Goal: Transaction & Acquisition: Purchase product/service

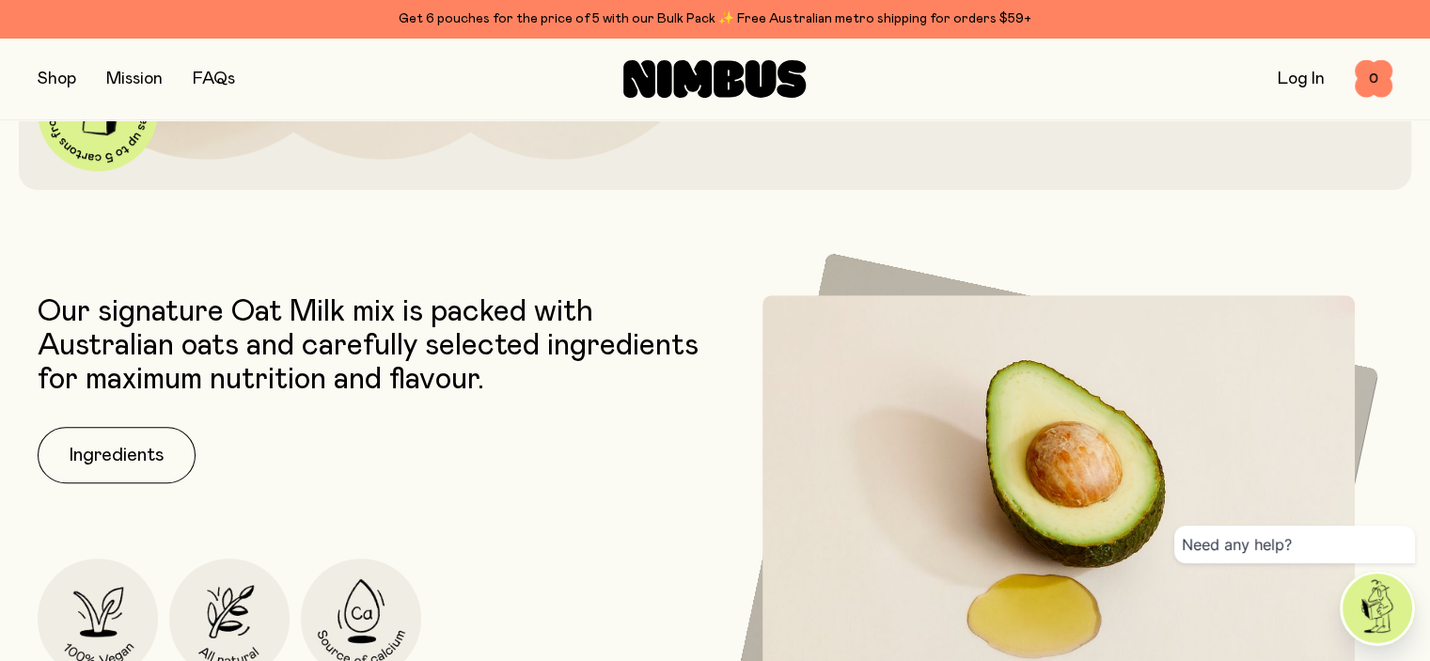
scroll to position [700, 0]
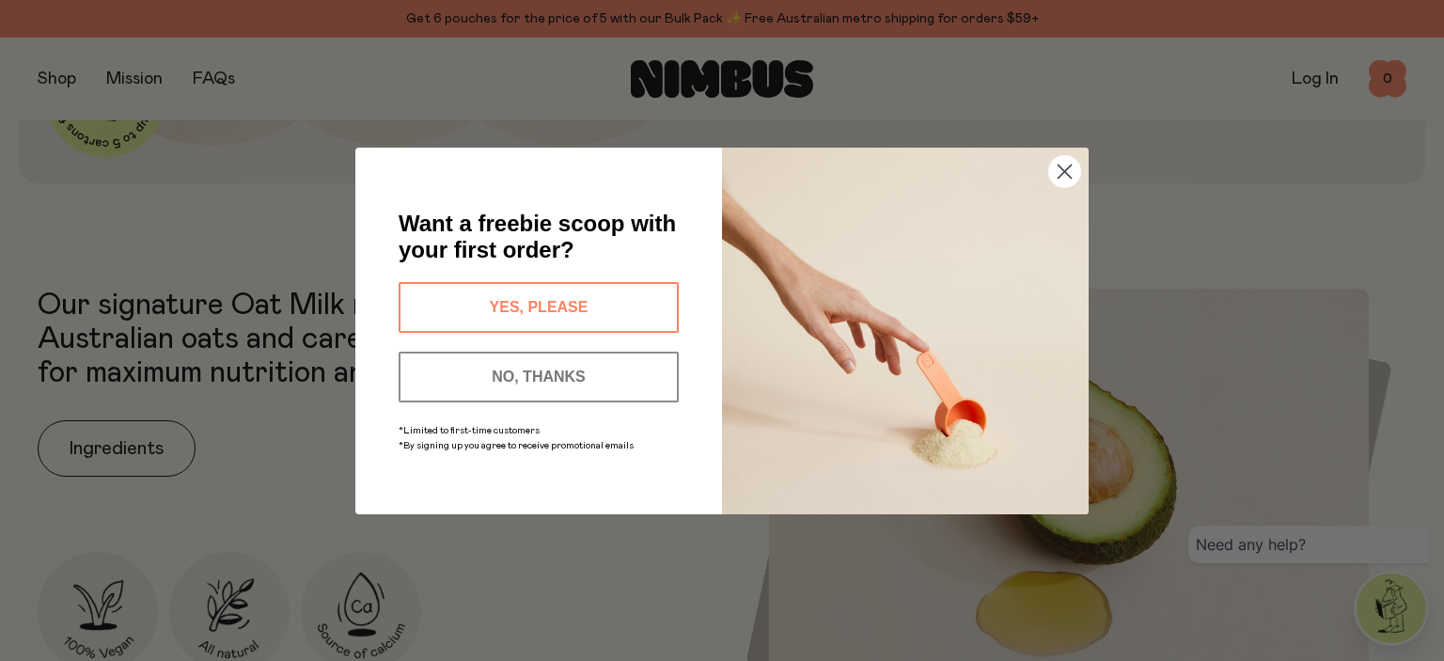
drag, startPoint x: 1432, startPoint y: 49, endPoint x: 1432, endPoint y: 127, distance: 78.0
click at [1065, 180] on circle "Close dialog" at bounding box center [1064, 170] width 31 height 31
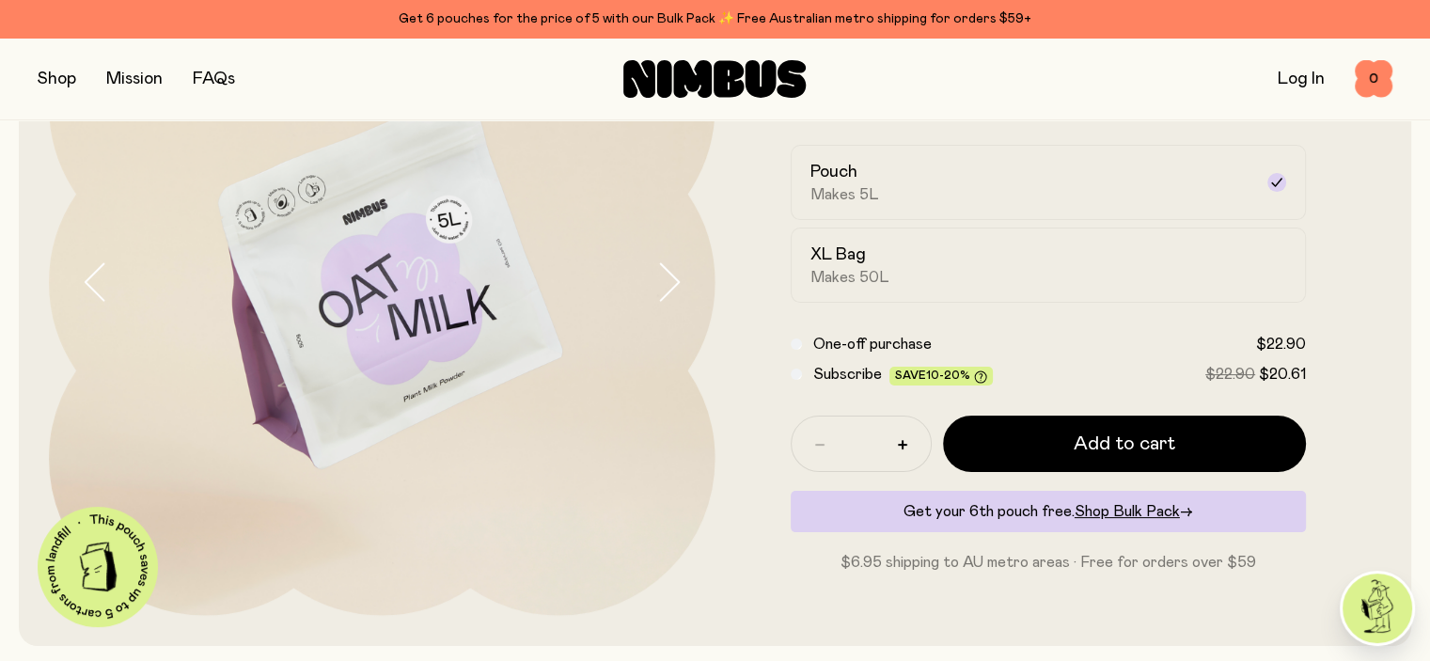
scroll to position [0, 0]
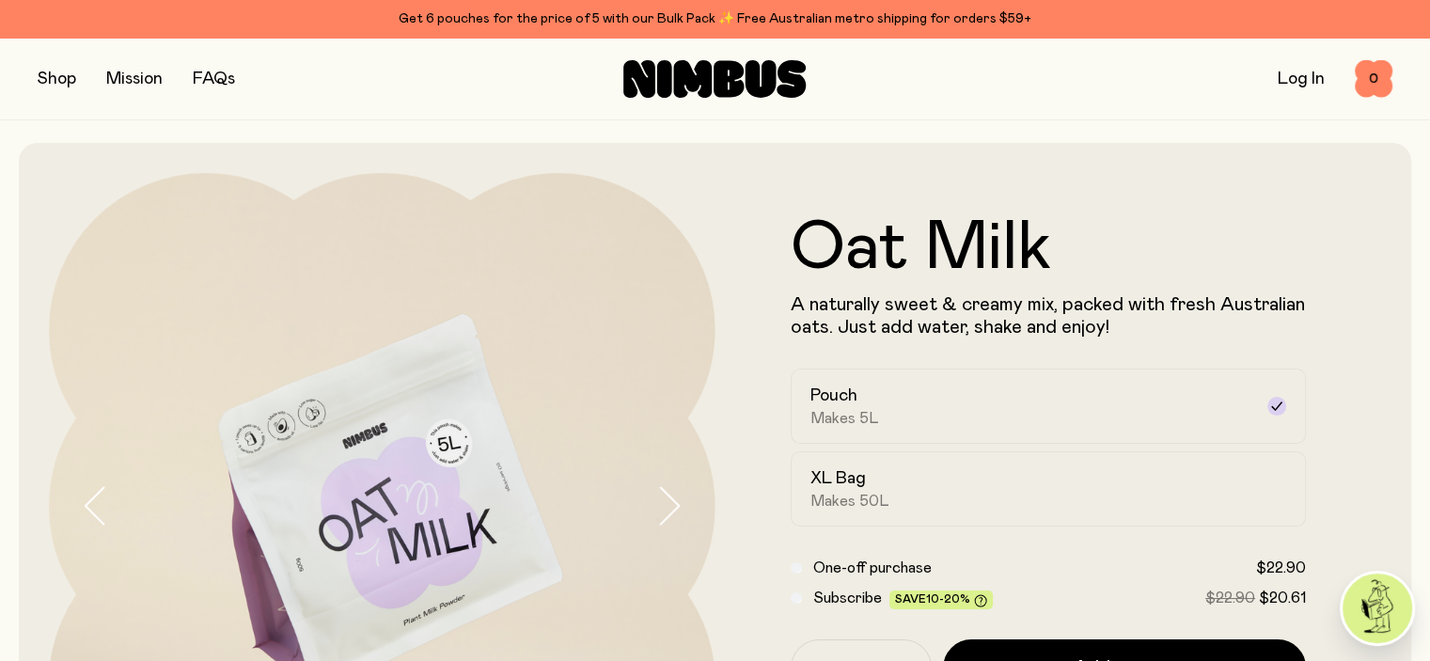
click at [48, 85] on button "button" at bounding box center [57, 79] width 39 height 26
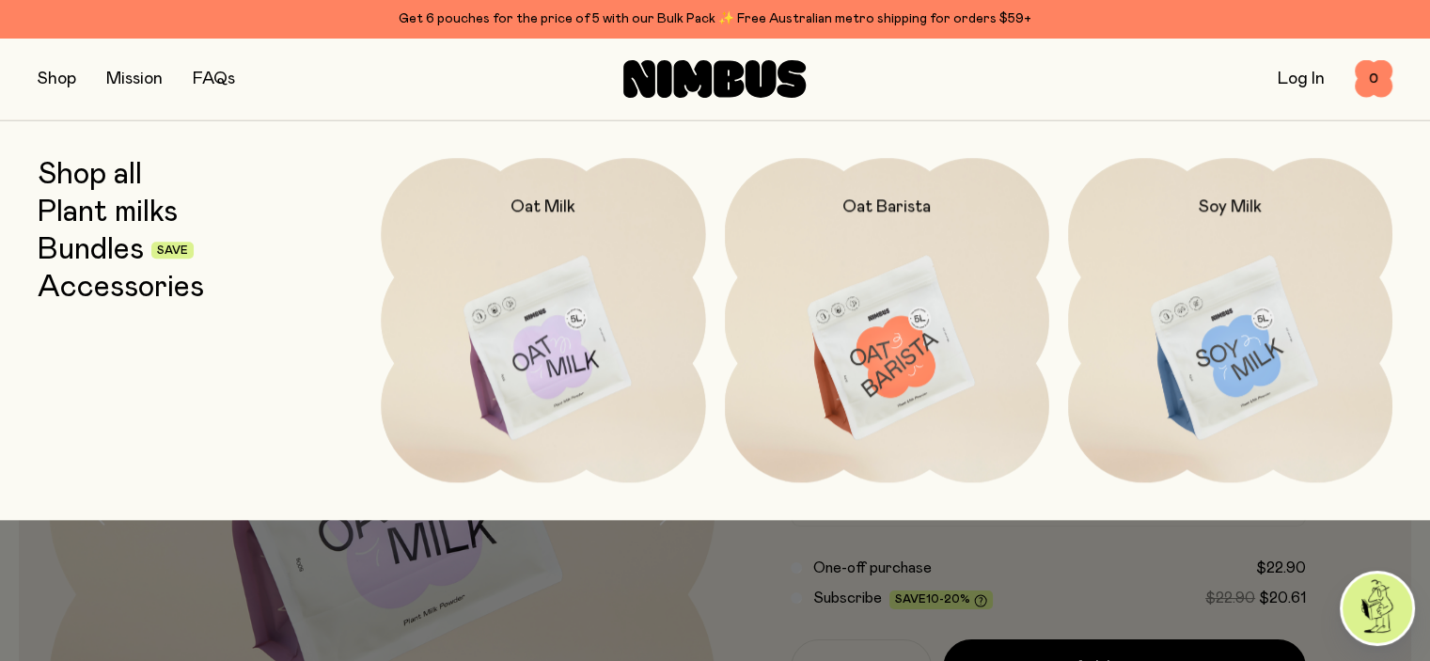
click at [80, 206] on link "Plant milks" at bounding box center [108, 213] width 140 height 34
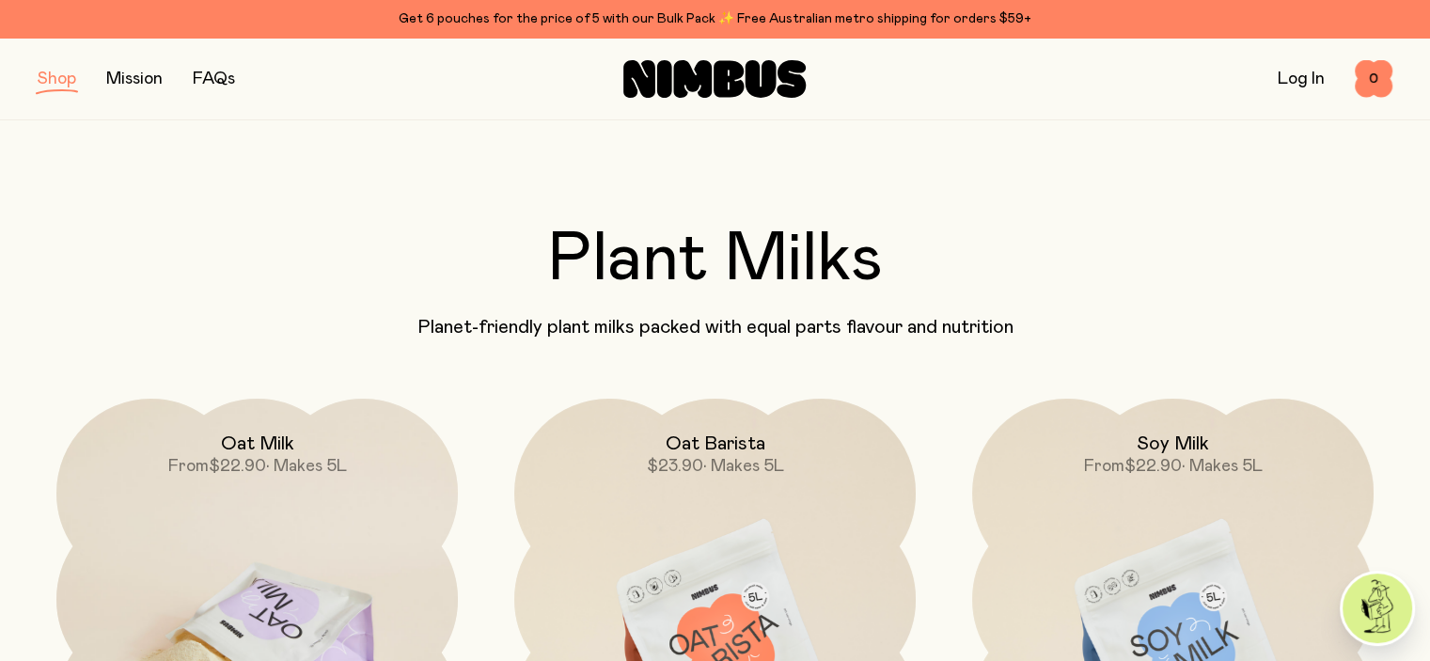
click at [334, 475] on span "• Makes 5L" at bounding box center [306, 466] width 81 height 17
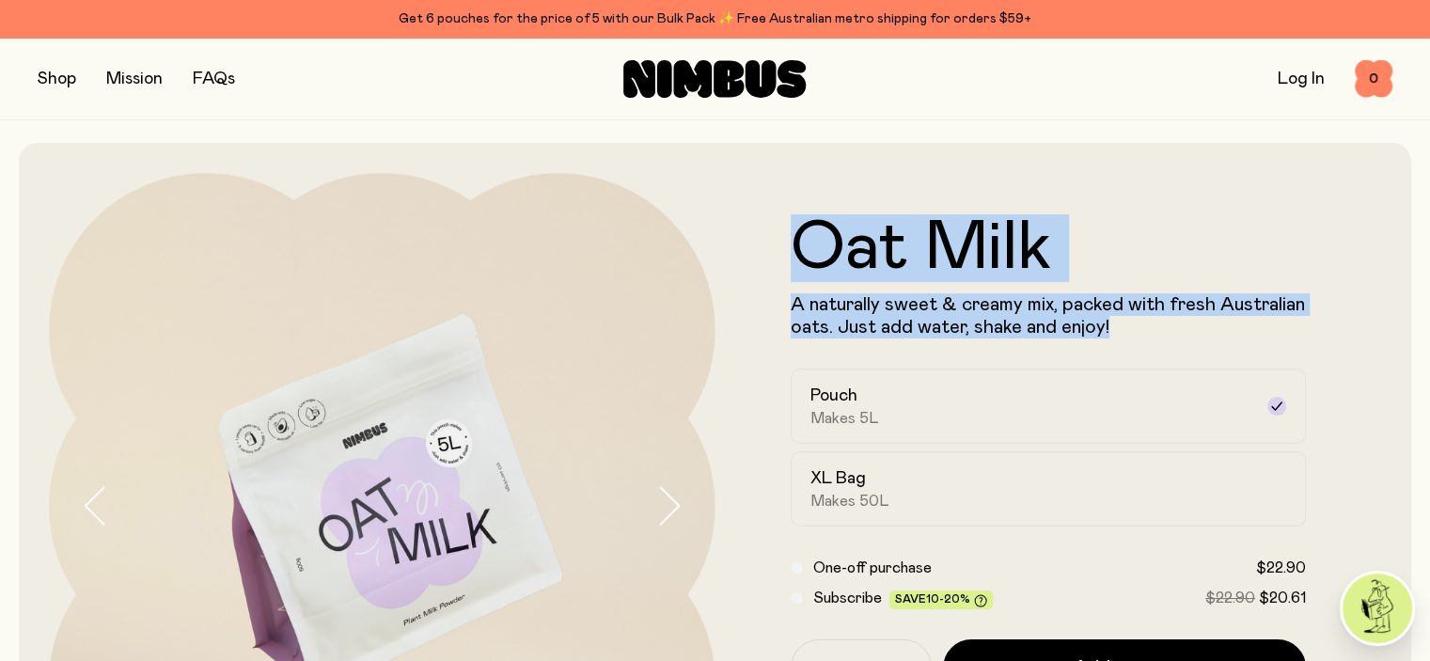
drag, startPoint x: 1203, startPoint y: 333, endPoint x: 789, endPoint y: 276, distance: 418.4
click at [789, 276] on form "Oat Milk A naturally sweet & creamy mix, packed with fresh Australian oats. Jus…" at bounding box center [1048, 505] width 666 height 583
copy div "Oat Milk A naturally sweet & creamy mix, packed with fresh Australian oats. Jus…"
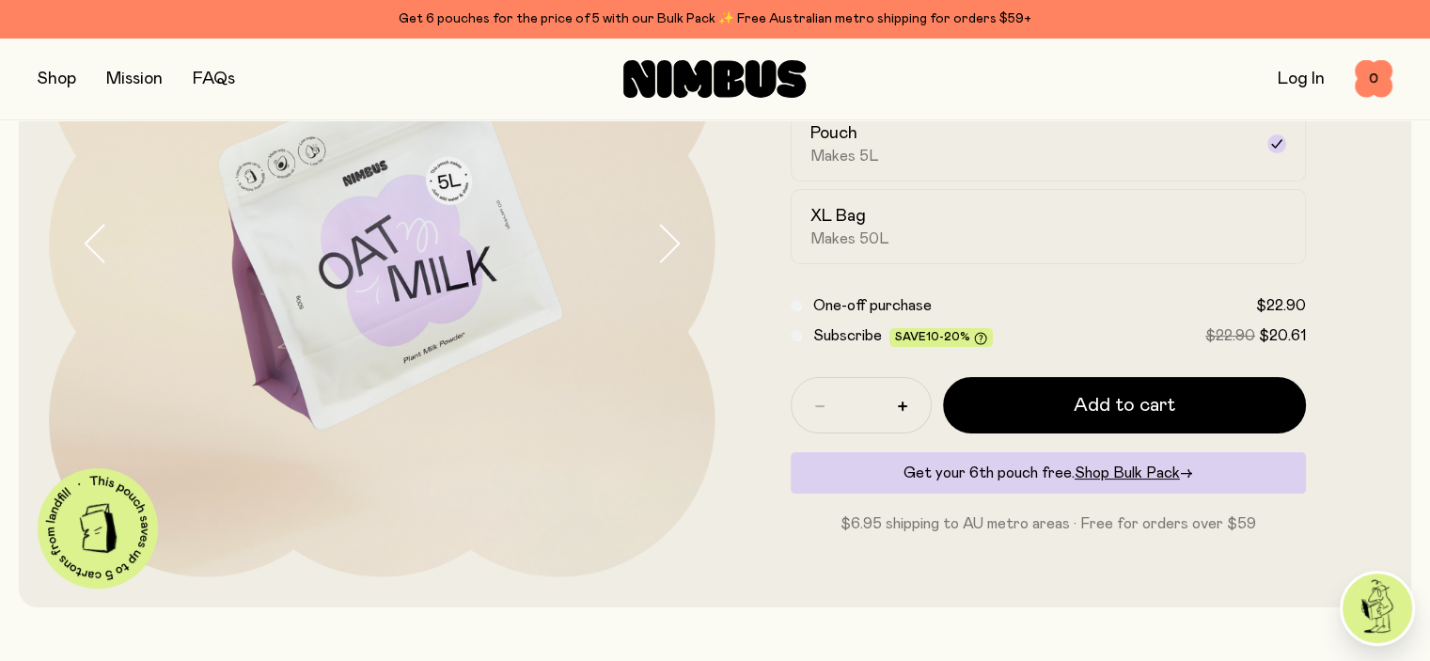
scroll to position [248, 0]
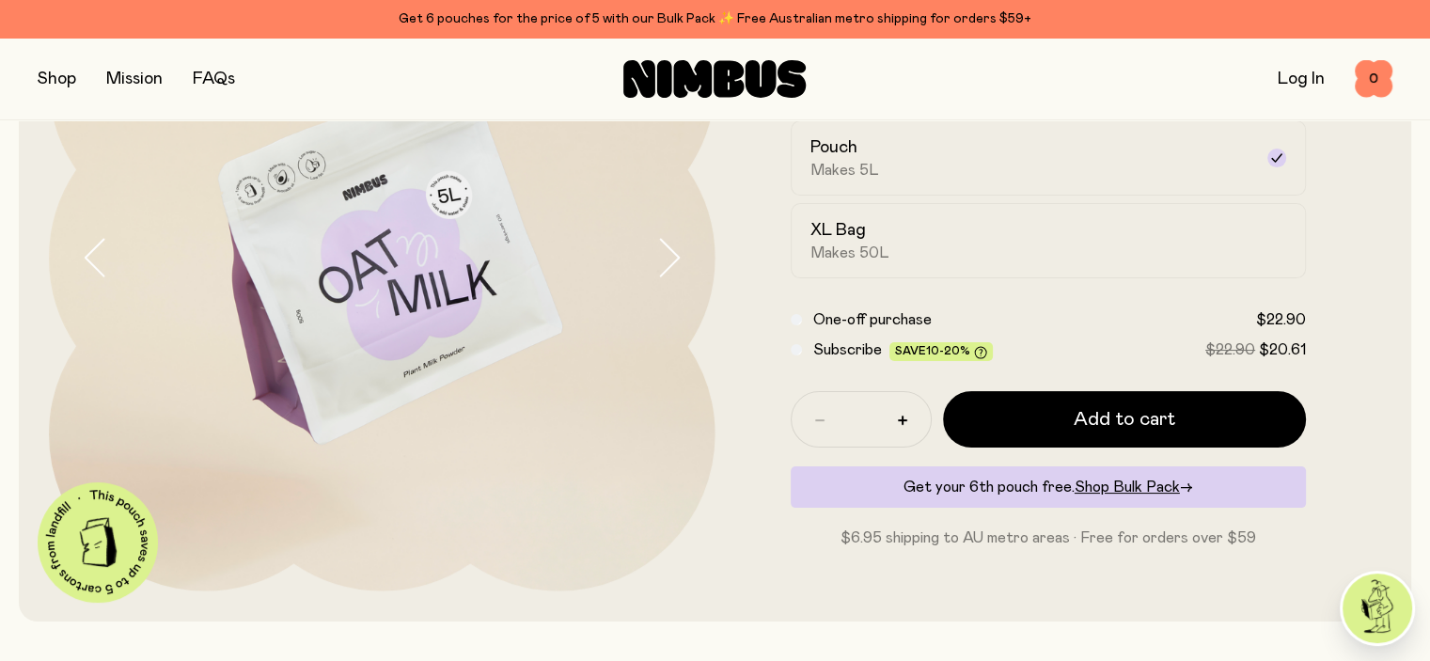
click at [302, 321] on img at bounding box center [382, 258] width 666 height 666
